Goal: Check status: Check status

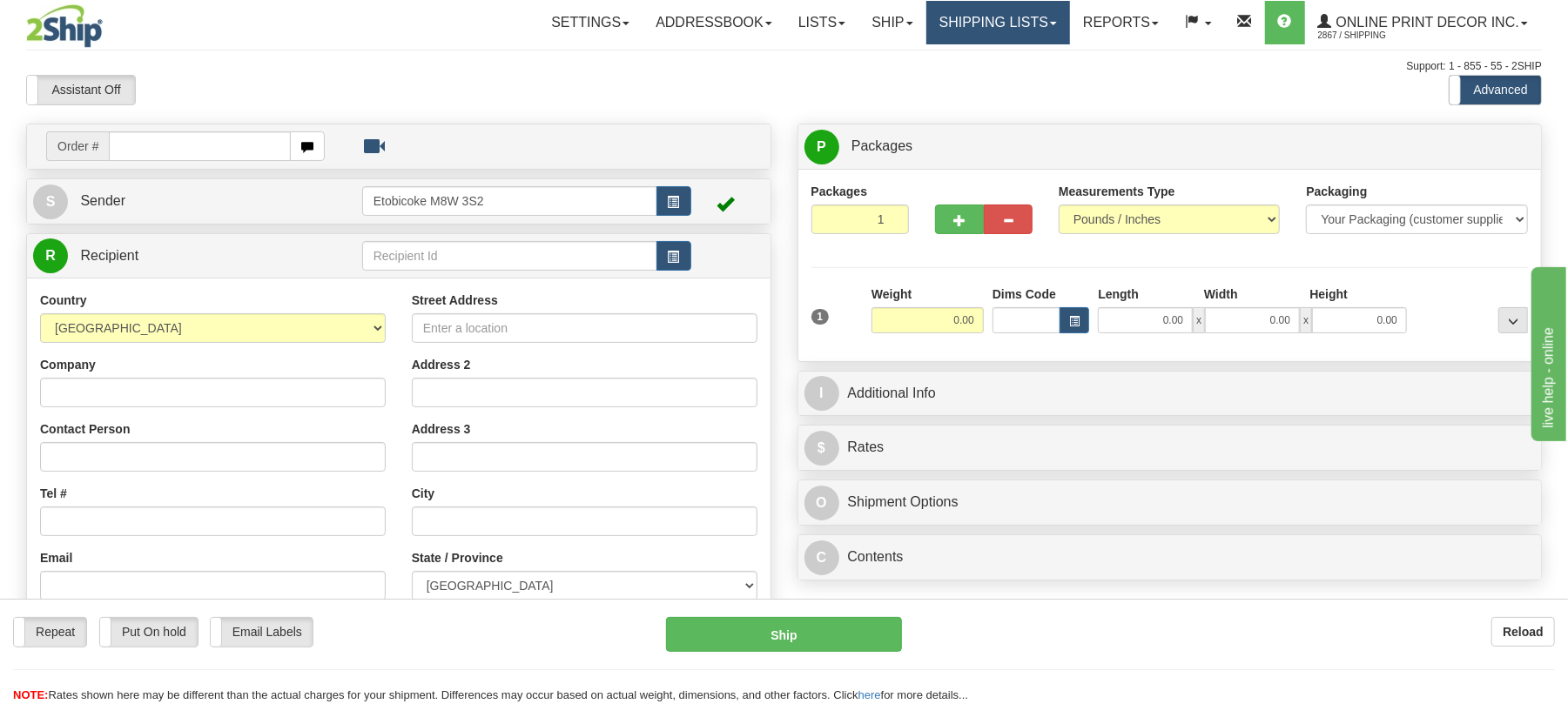
click at [990, 33] on link "Shipping lists" at bounding box center [998, 23] width 144 height 44
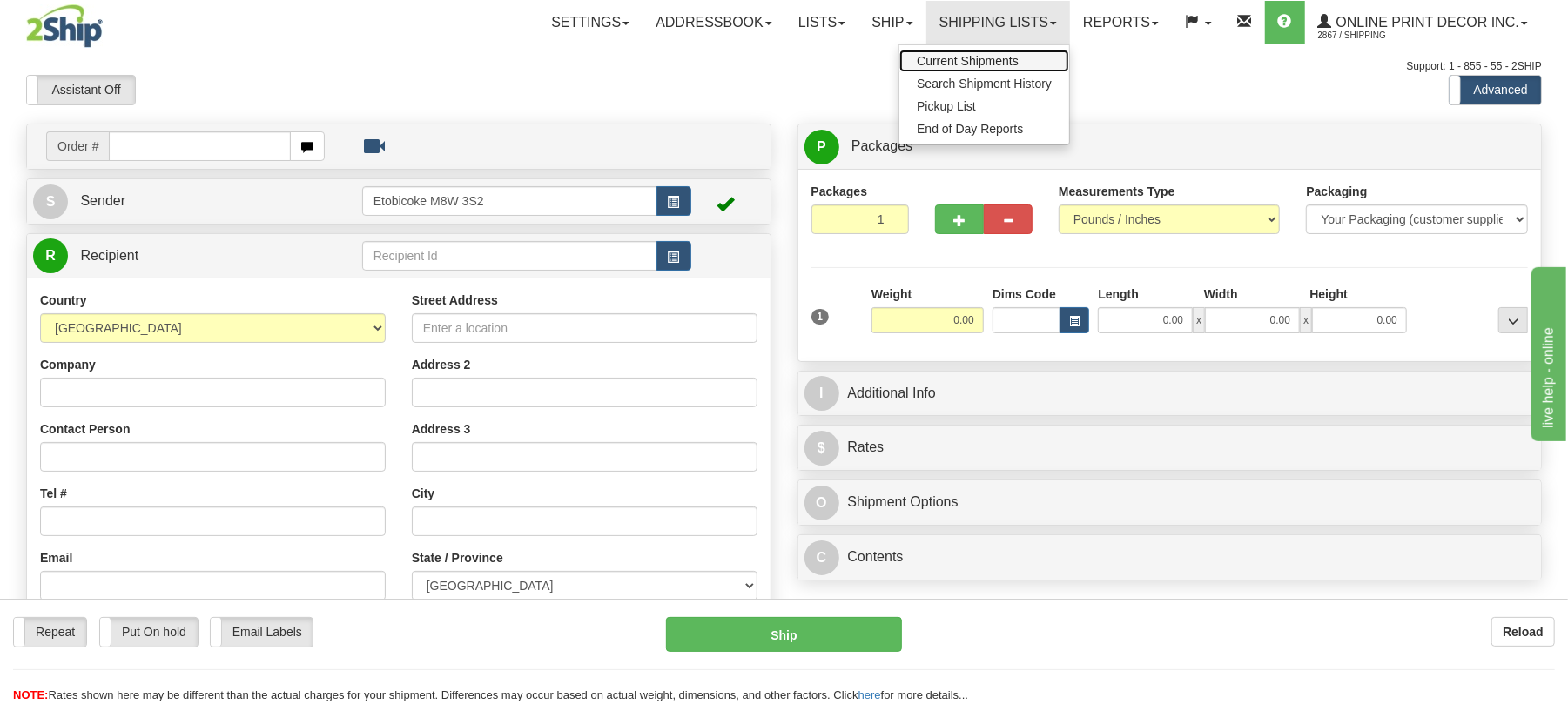
click at [970, 59] on span "Current Shipments" at bounding box center [967, 61] width 102 height 14
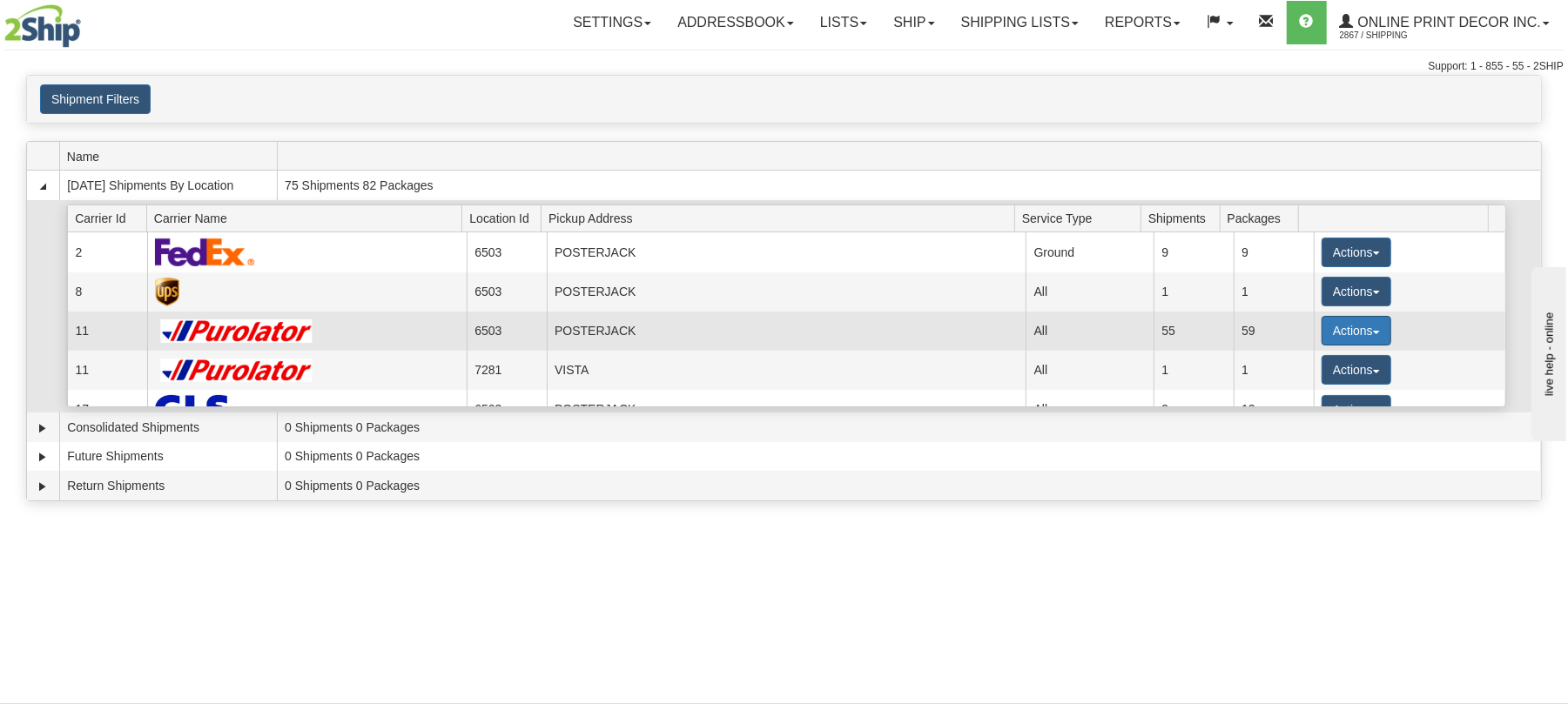
click at [1374, 339] on button "Actions" at bounding box center [1357, 331] width 70 height 30
click at [1316, 369] on span "Details" at bounding box center [1293, 363] width 47 height 12
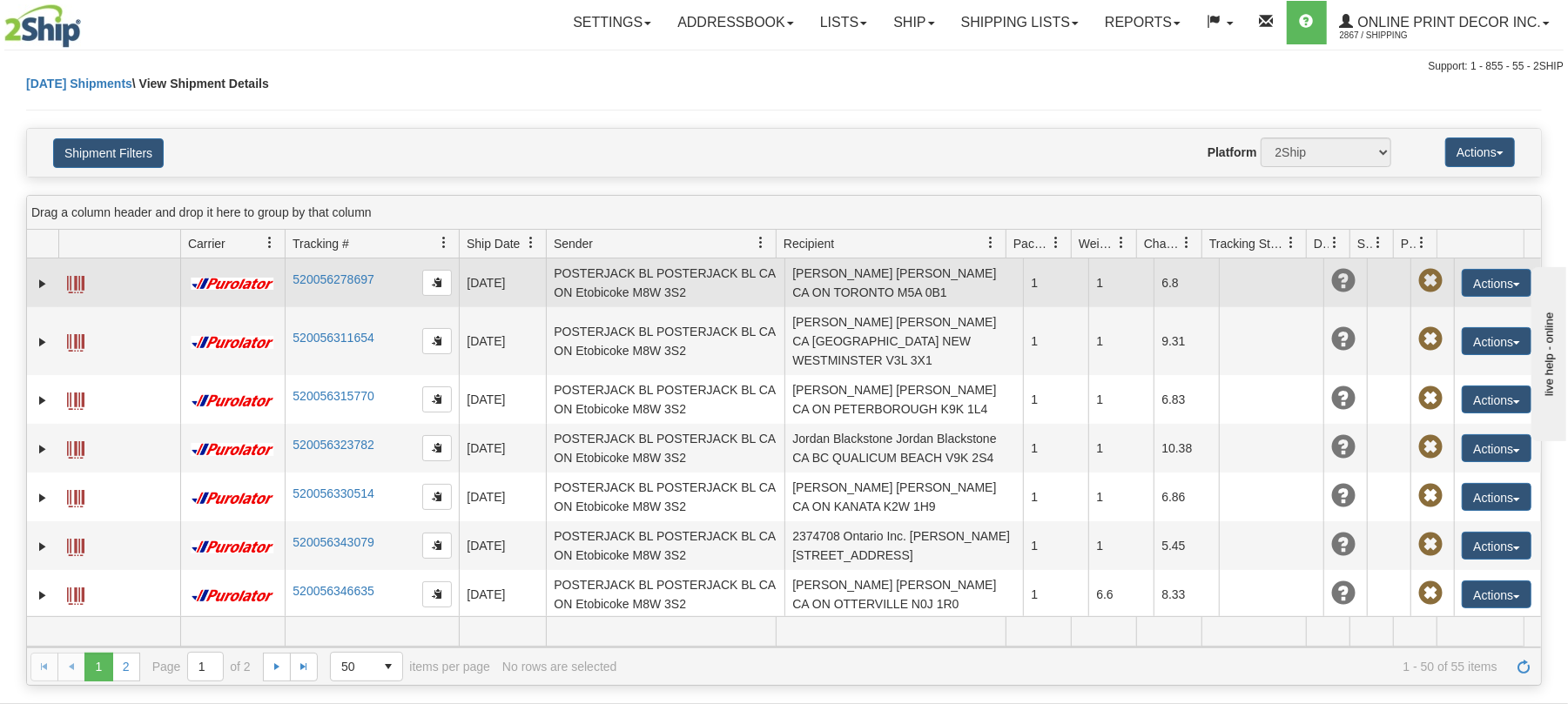
click at [71, 301] on td at bounding box center [119, 283] width 122 height 49
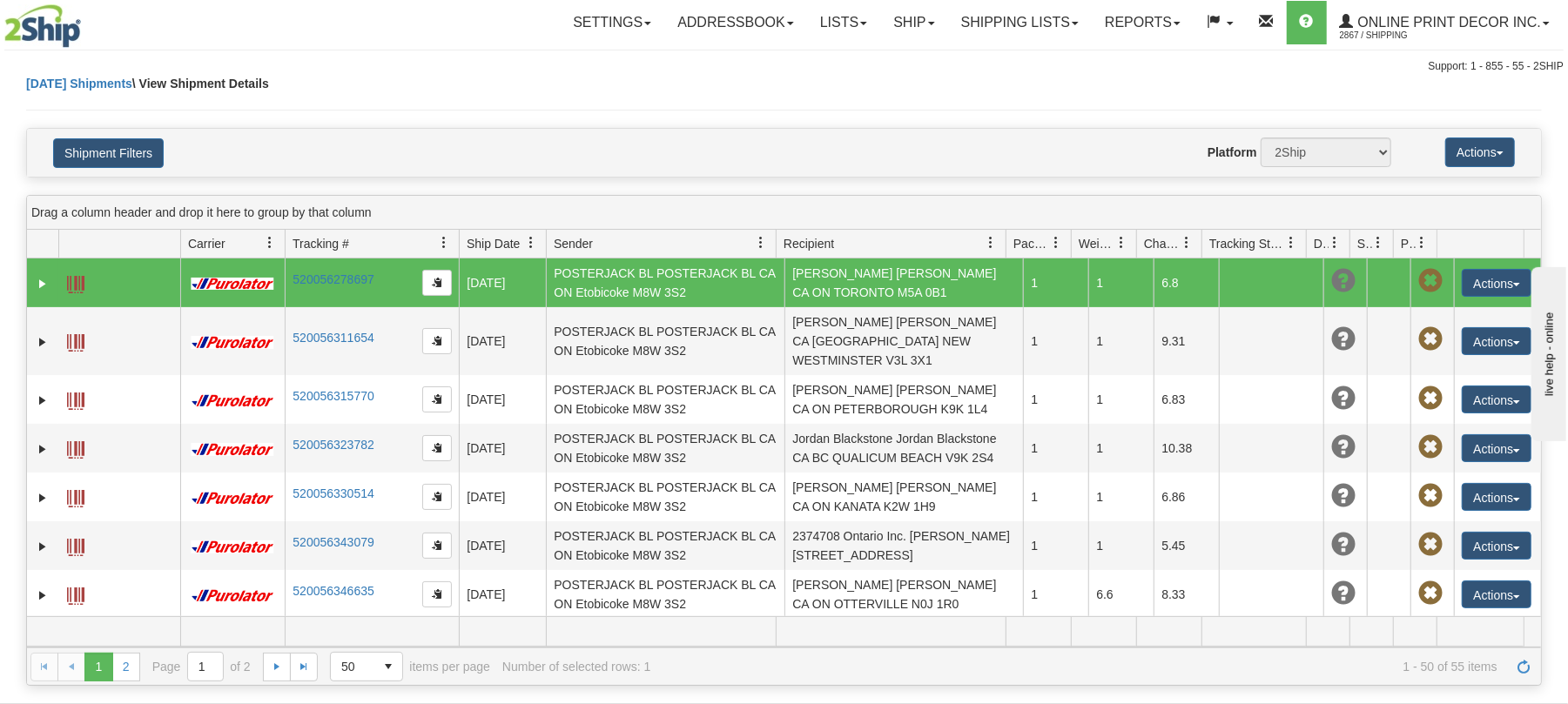
click at [75, 290] on span at bounding box center [76, 285] width 17 height 17
click at [88, 280] on td at bounding box center [119, 283] width 122 height 49
click at [43, 289] on link "Expand" at bounding box center [43, 284] width 17 height 17
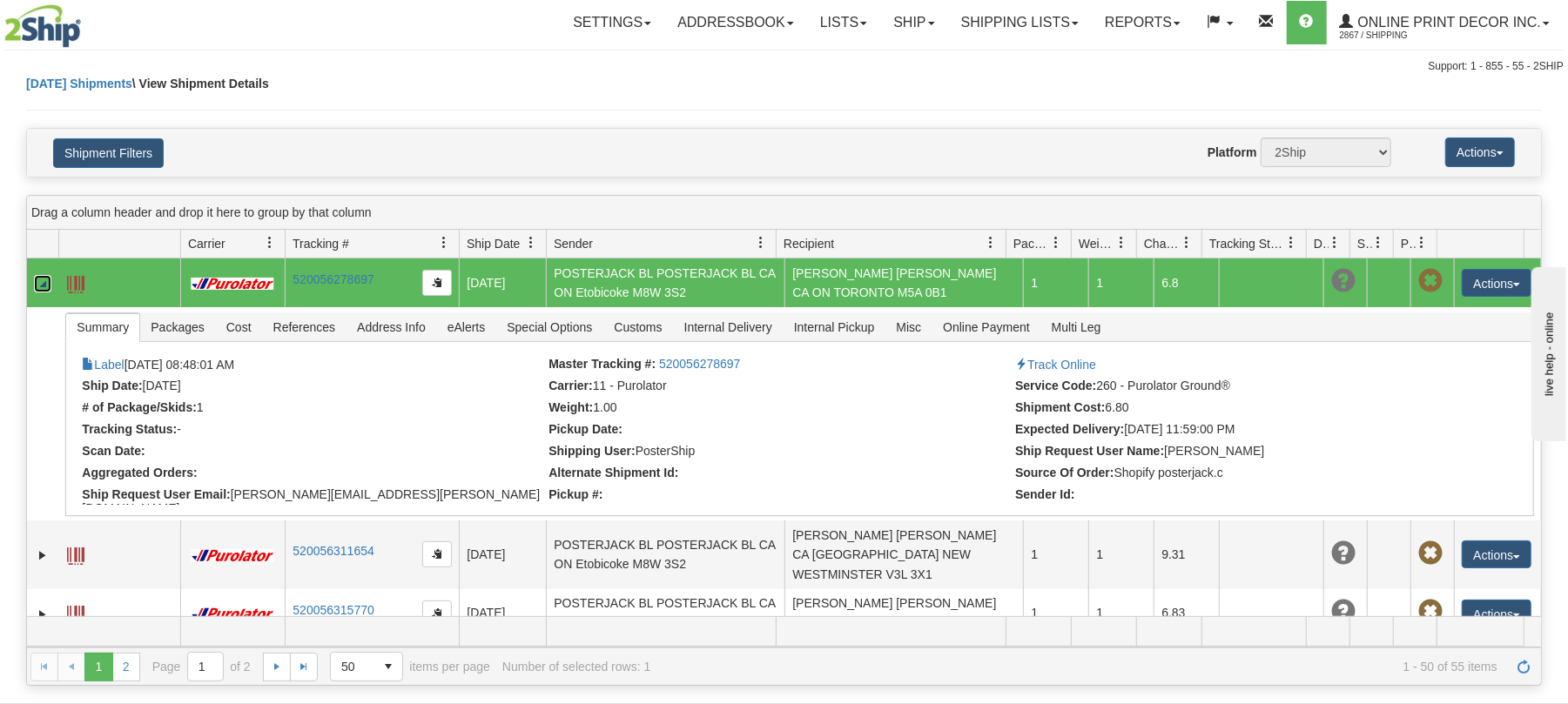
click at [71, 288] on span at bounding box center [76, 285] width 17 height 17
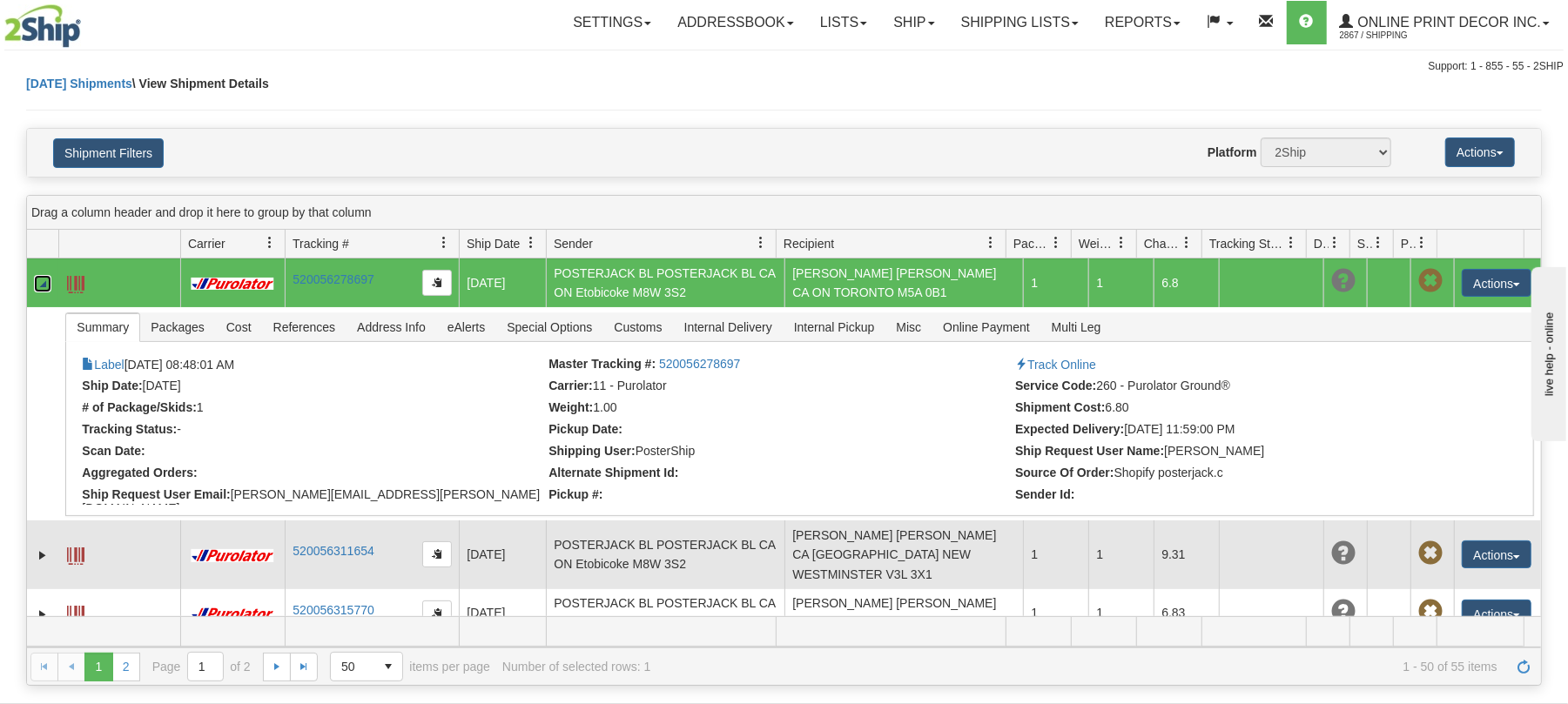
click at [78, 552] on span at bounding box center [76, 556] width 17 height 17
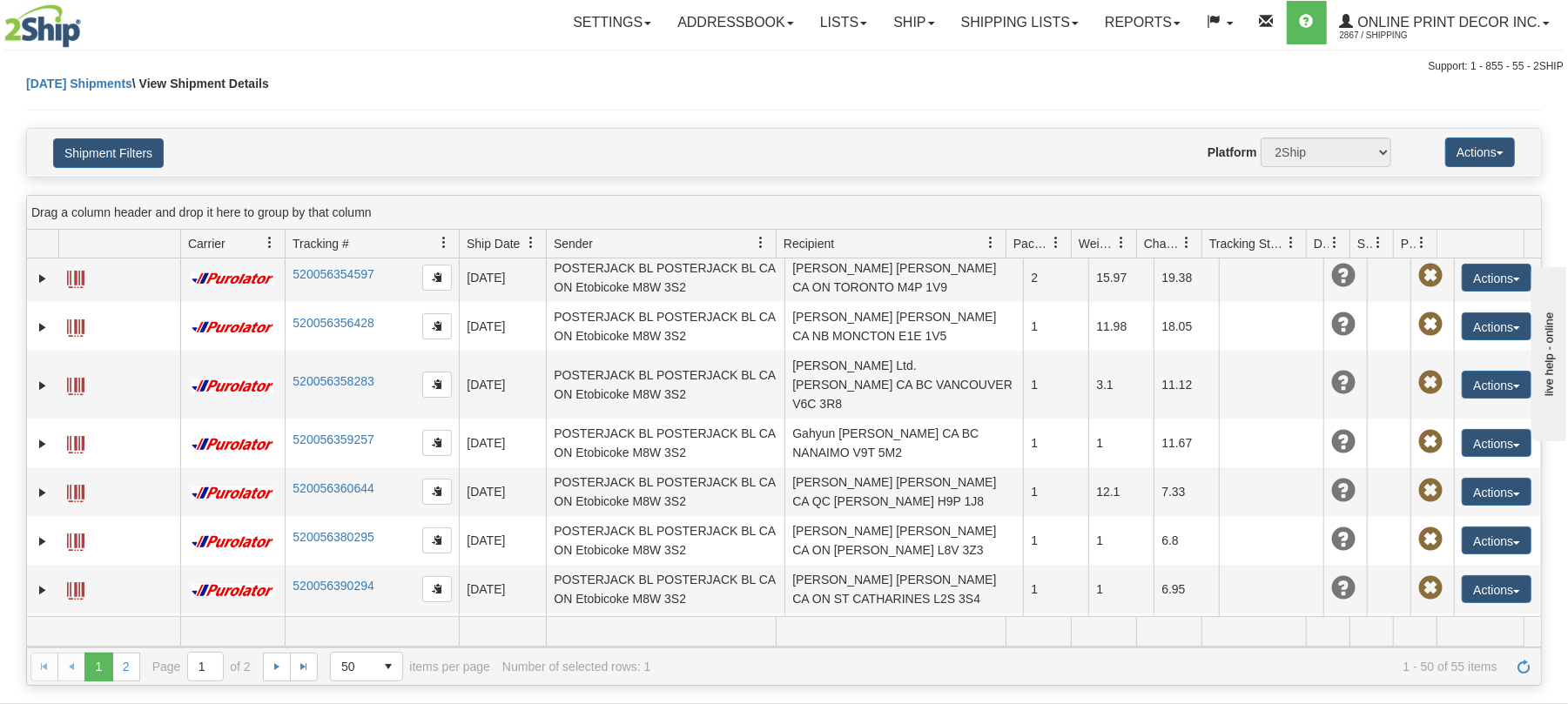
scroll to position [812, 0]
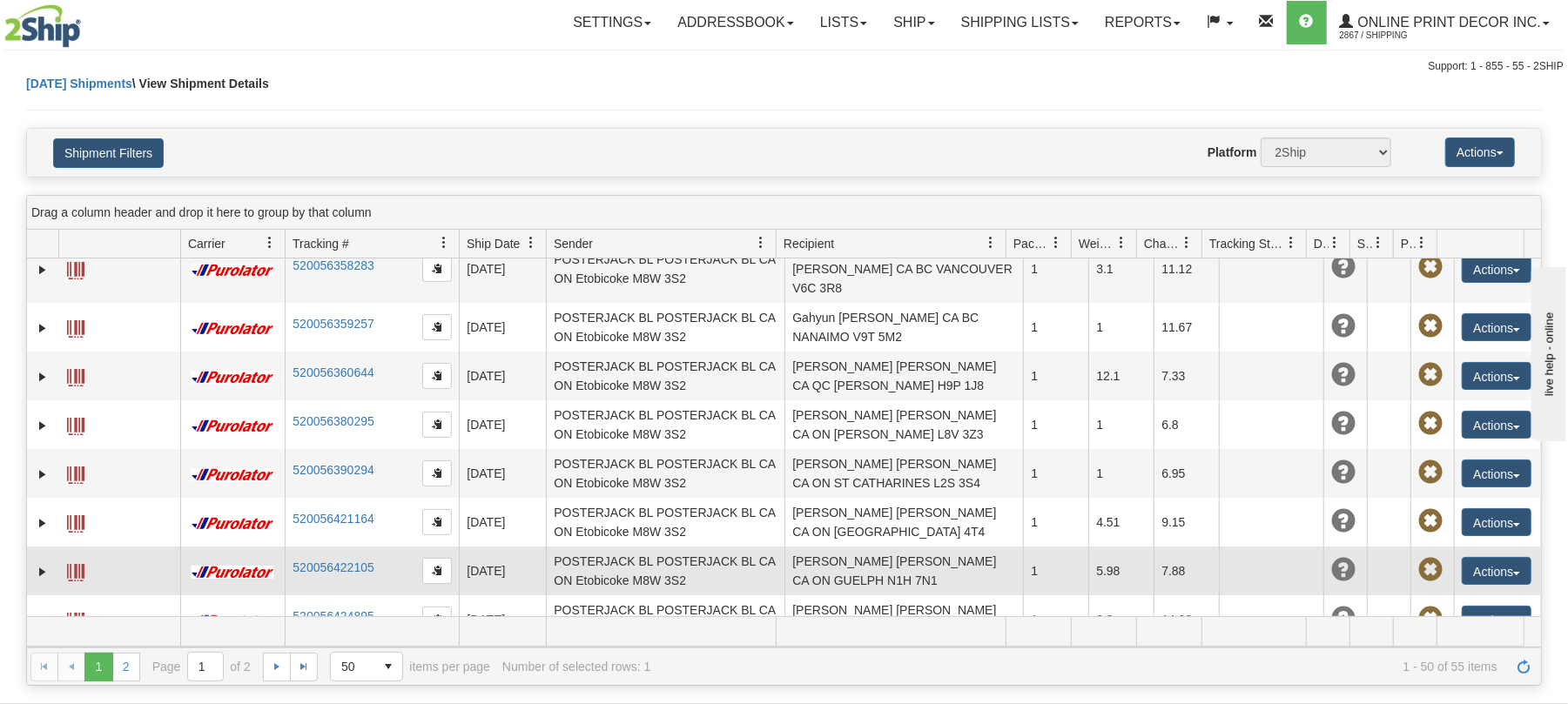
click at [57, 546] on td at bounding box center [43, 571] width 31 height 49
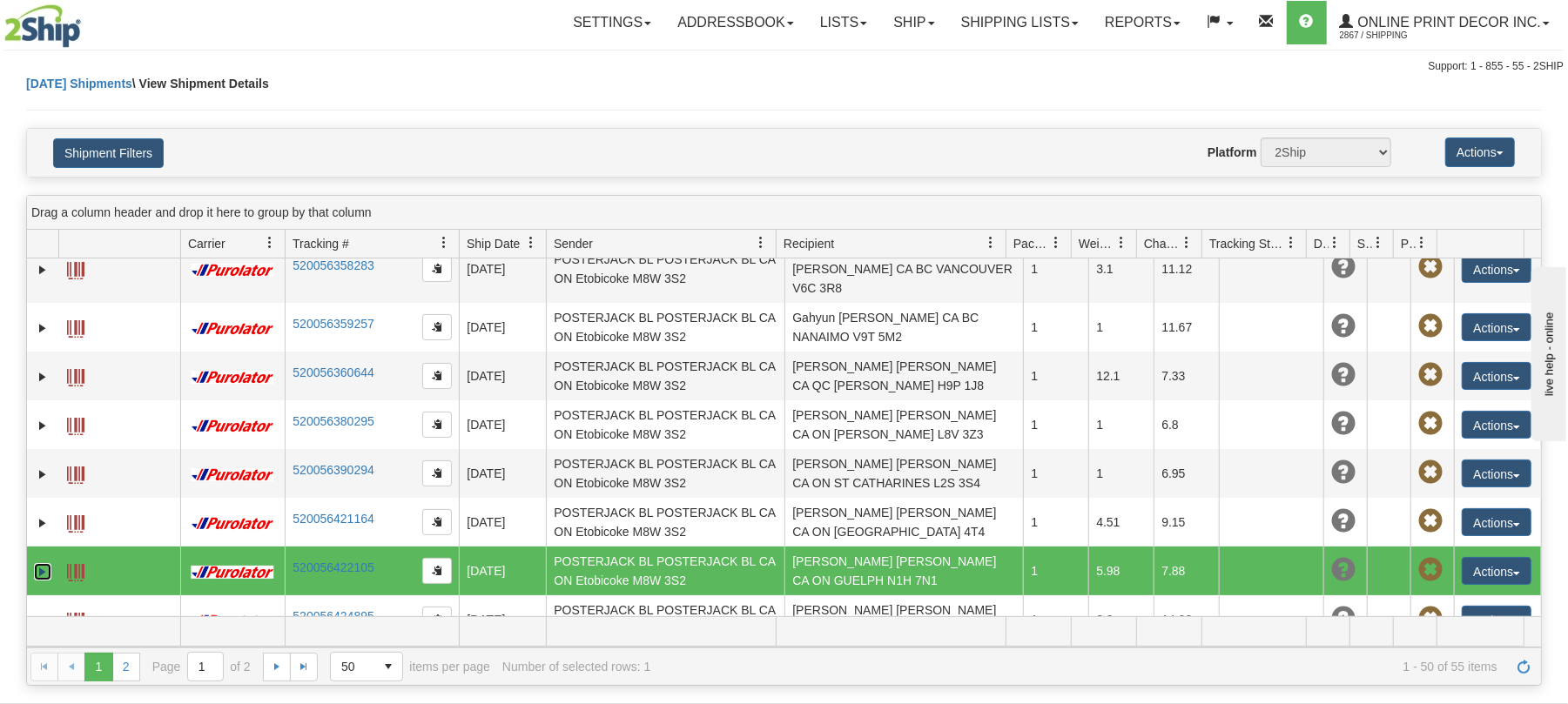
click at [43, 563] on link "Expand" at bounding box center [43, 572] width 17 height 17
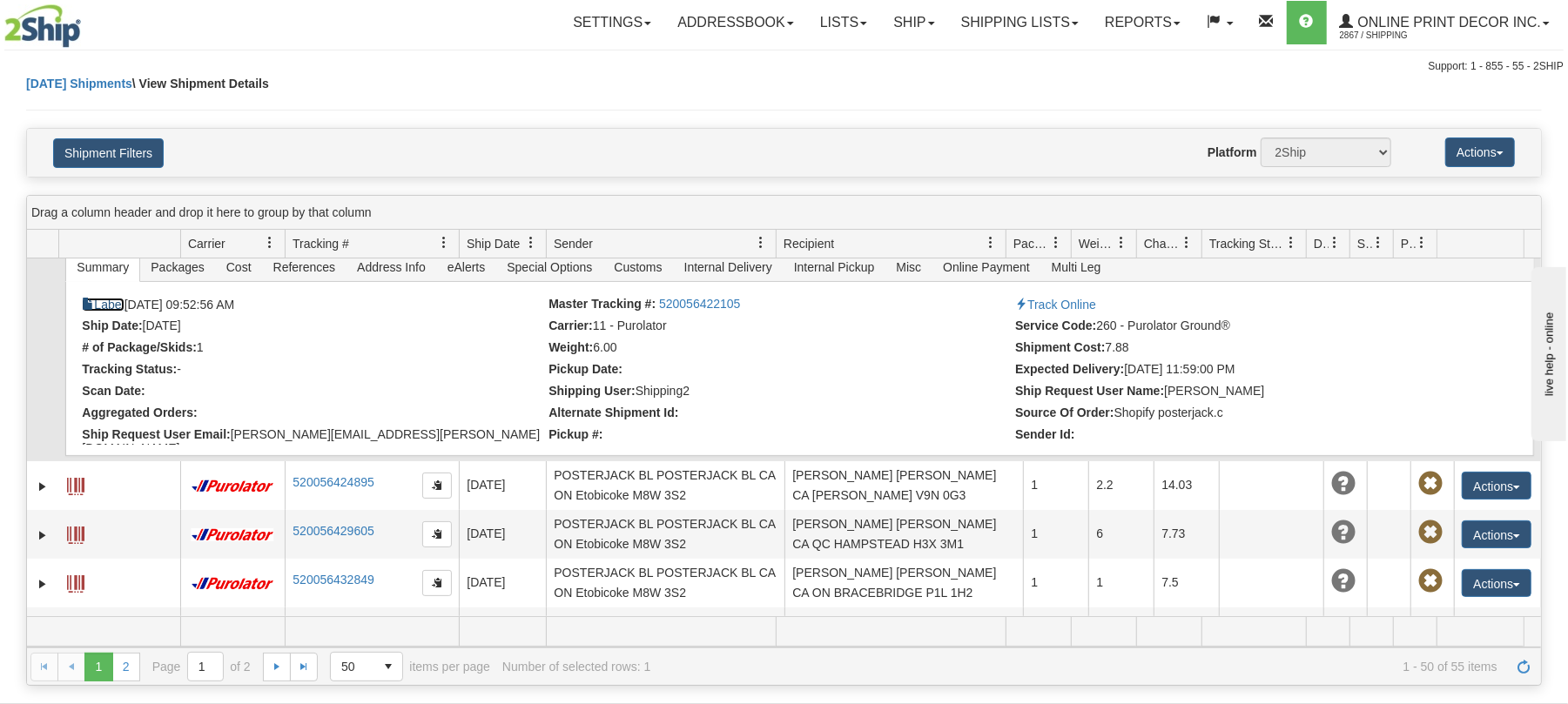
click at [102, 298] on link "Label" at bounding box center [103, 305] width 42 height 14
